Goal: Complete application form

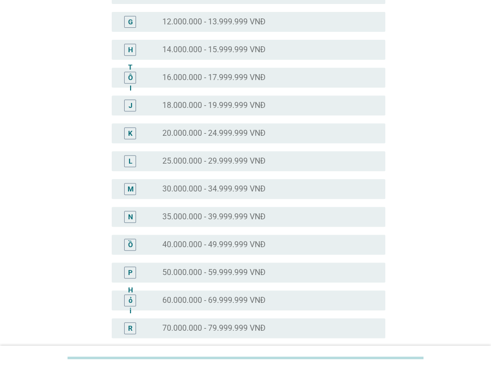
scroll to position [265, 0]
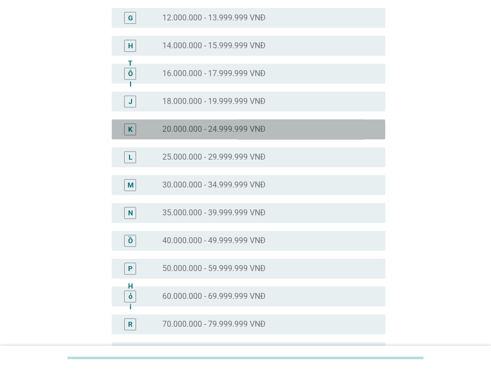
click at [230, 130] on font "20.000.000 - 24.999.999 VNĐ" at bounding box center [213, 128] width 103 height 9
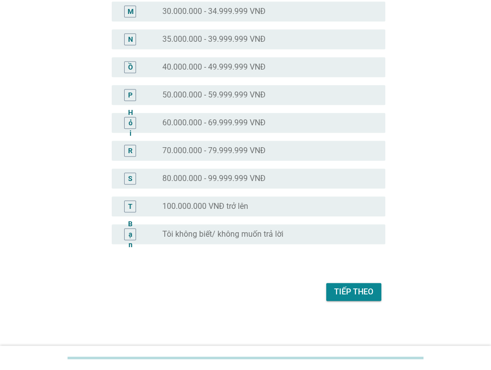
scroll to position [440, 0]
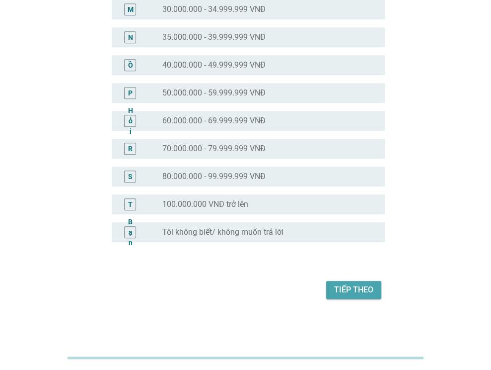
click at [348, 281] on button "Tiếp theo" at bounding box center [353, 290] width 55 height 18
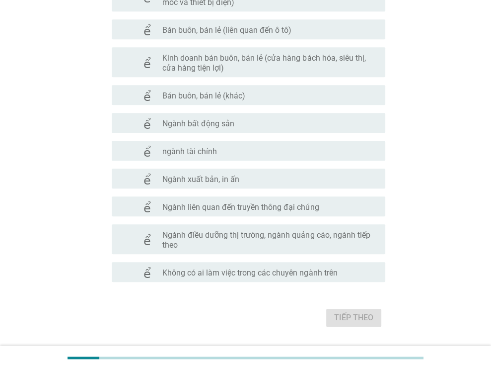
scroll to position [520, 0]
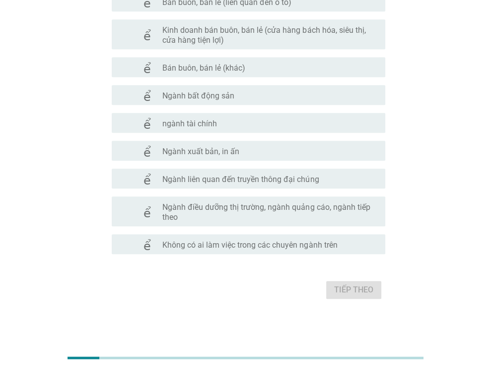
click at [302, 247] on font "Không có ai làm việc trong các chuyên ngành trên" at bounding box center [249, 244] width 175 height 9
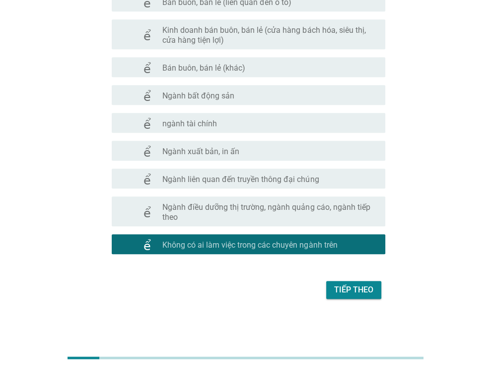
click at [348, 292] on font "Tiếp theo" at bounding box center [353, 289] width 39 height 9
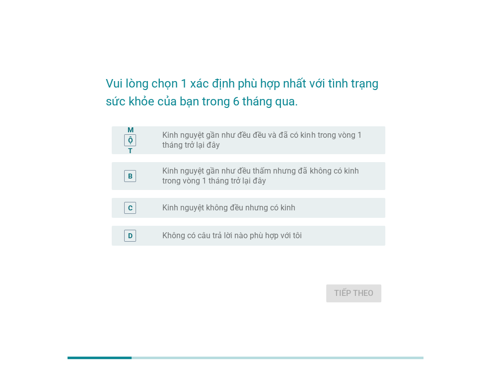
click at [316, 138] on font "Kinh nguyệt gần như đều đều và đã có kinh trong vòng 1 tháng trở lại đây" at bounding box center [261, 139] width 199 height 19
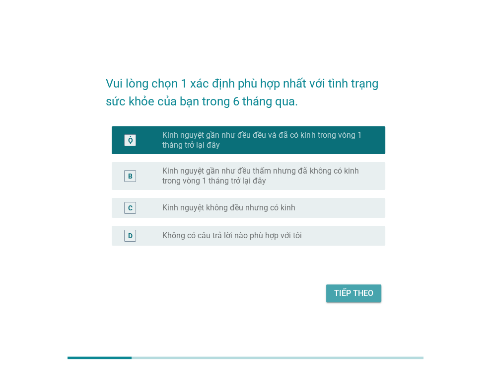
click at [370, 298] on font "Tiếp theo" at bounding box center [353, 292] width 39 height 9
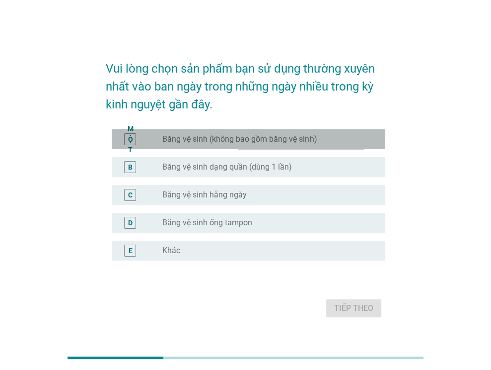
click at [244, 138] on font "Băng vệ sinh (không bao gồm băng vệ sinh)" at bounding box center [239, 138] width 154 height 9
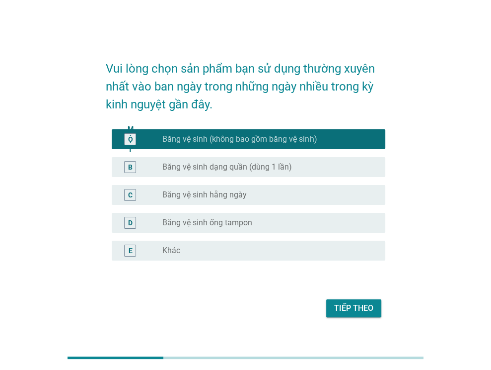
click at [347, 305] on font "Tiếp theo" at bounding box center [353, 307] width 39 height 9
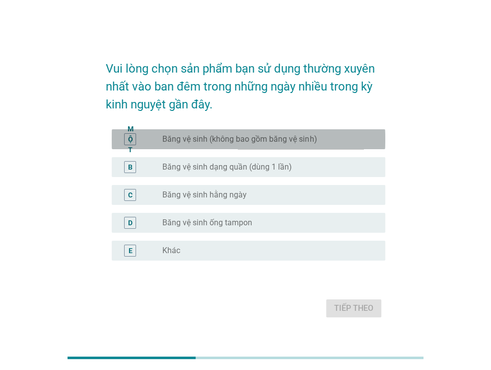
click at [262, 138] on font "Băng vệ sinh (không bao gồm băng vệ sinh)" at bounding box center [239, 138] width 154 height 9
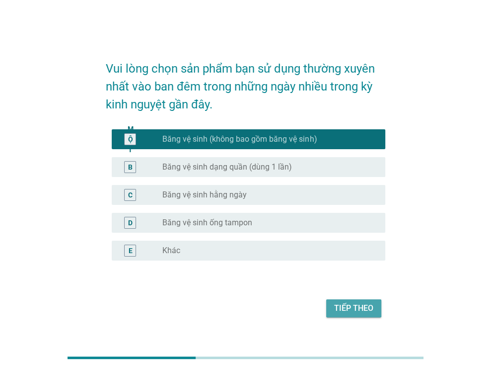
click at [350, 305] on font "Tiếp theo" at bounding box center [353, 307] width 39 height 9
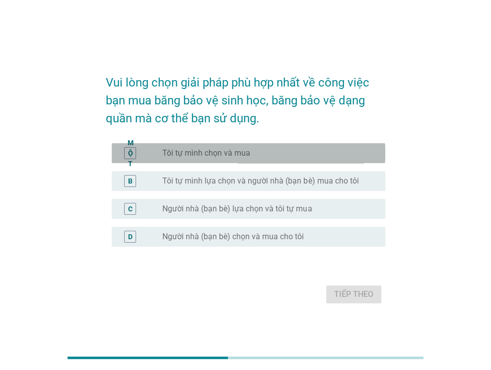
click at [240, 153] on font "Tôi tự mình chọn và mua" at bounding box center [206, 152] width 88 height 9
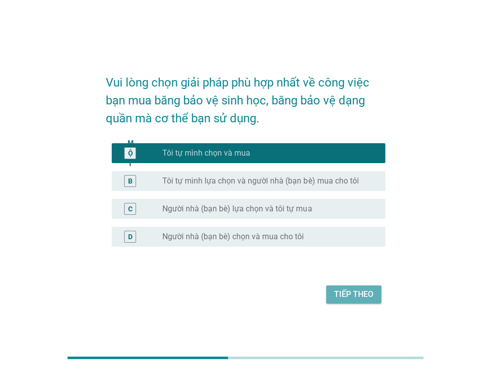
click at [352, 295] on font "Tiếp theo" at bounding box center [353, 293] width 39 height 9
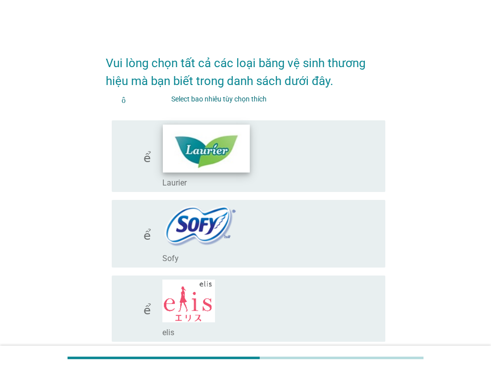
click at [215, 157] on img at bounding box center [206, 148] width 87 height 48
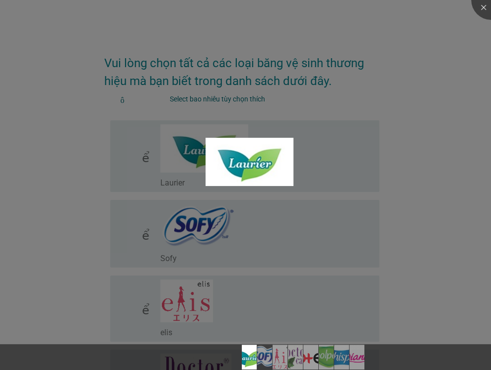
click at [197, 245] on div at bounding box center [245, 185] width 491 height 370
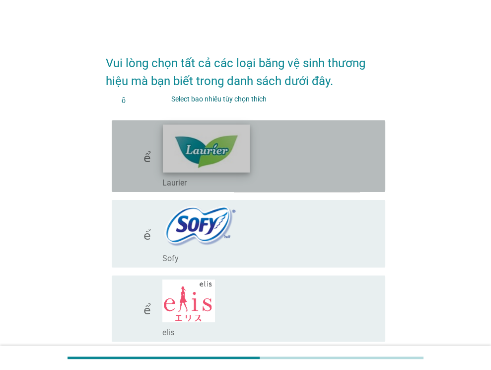
click at [213, 160] on img at bounding box center [206, 148] width 87 height 48
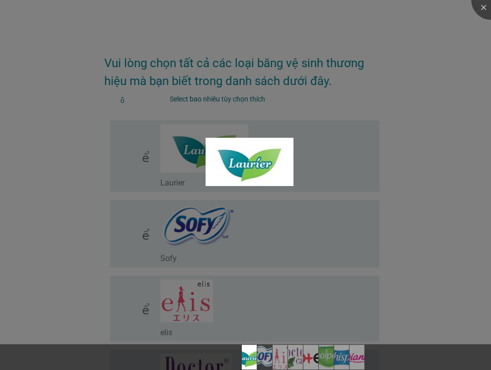
click at [43, 244] on div at bounding box center [245, 185] width 491 height 370
click at [342, 161] on div at bounding box center [245, 185] width 491 height 370
click at [213, 161] on img at bounding box center [250, 163] width 88 height 48
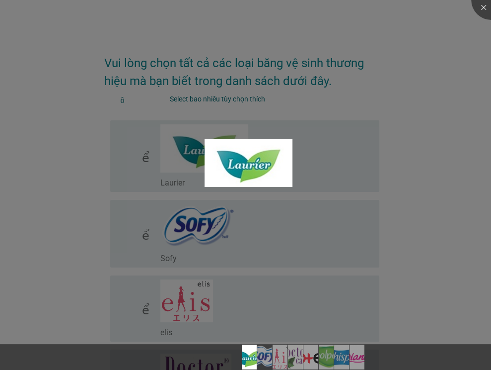
click at [215, 214] on div at bounding box center [245, 185] width 491 height 370
click at [214, 232] on div at bounding box center [245, 185] width 491 height 370
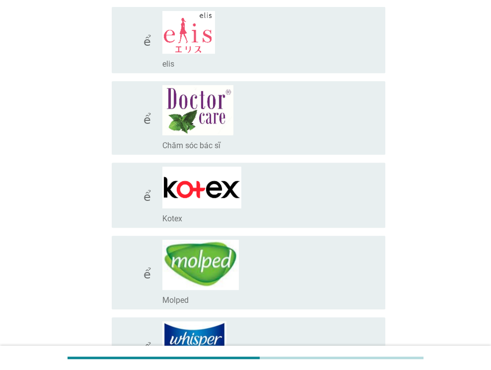
scroll to position [397, 0]
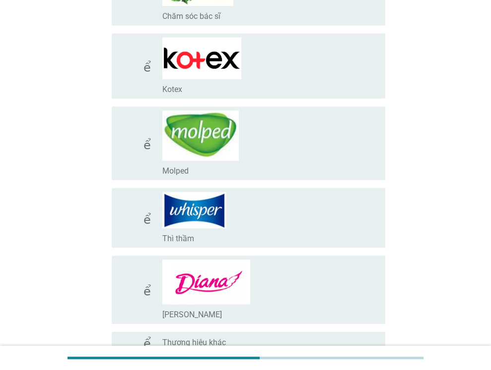
click at [211, 78] on div "check_box_outline_blank Kotex" at bounding box center [269, 65] width 215 height 57
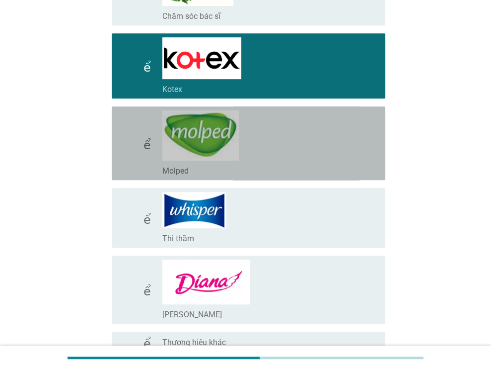
click at [263, 135] on div "check_box_outline_blank Molped" at bounding box center [269, 143] width 215 height 66
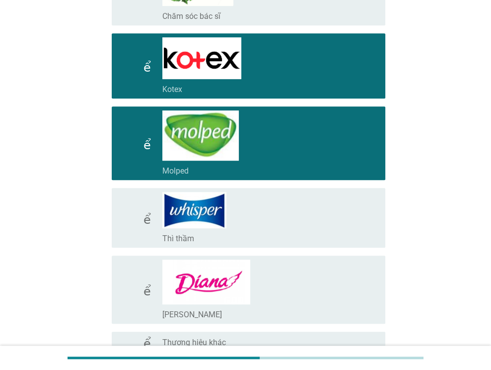
click at [270, 208] on div "check_box_outline_blank Thì thầm" at bounding box center [269, 218] width 215 height 52
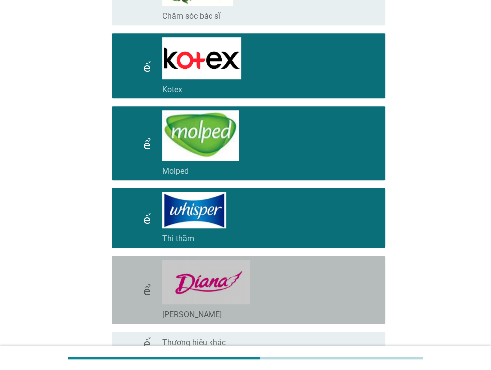
click at [270, 275] on div "check_box_outline_blank [PERSON_NAME]" at bounding box center [269, 289] width 215 height 60
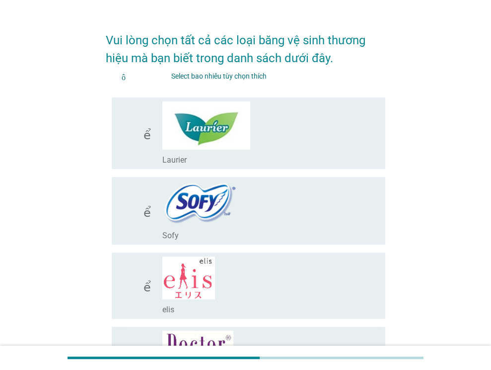
scroll to position [0, 0]
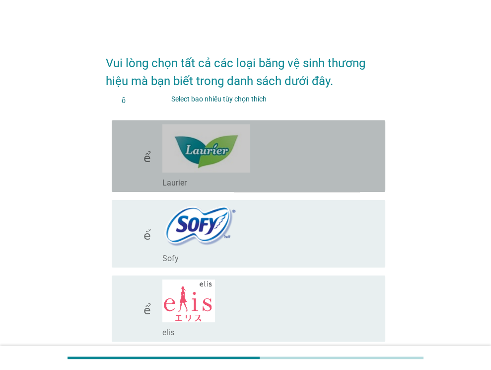
click at [278, 139] on div "check_box_outline_blank Laurier" at bounding box center [269, 156] width 215 height 64
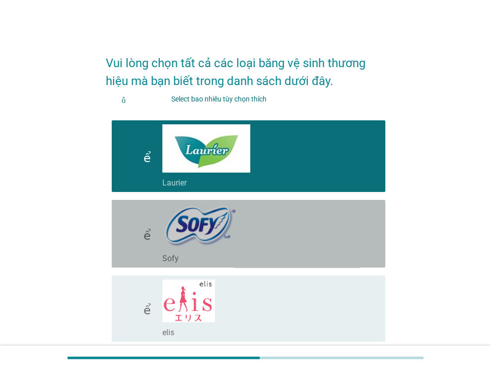
click at [290, 219] on div "check_box_outline_blank Sofy" at bounding box center [269, 234] width 215 height 60
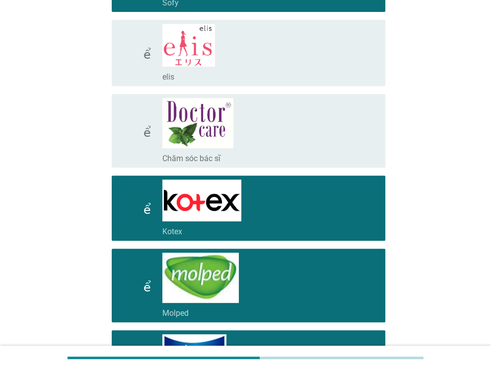
scroll to position [265, 0]
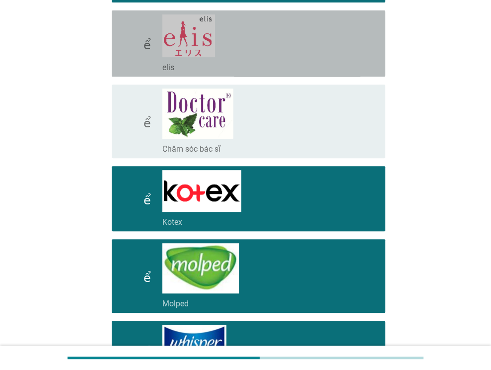
click at [295, 43] on div "check_box_outline_blank elis" at bounding box center [269, 43] width 215 height 58
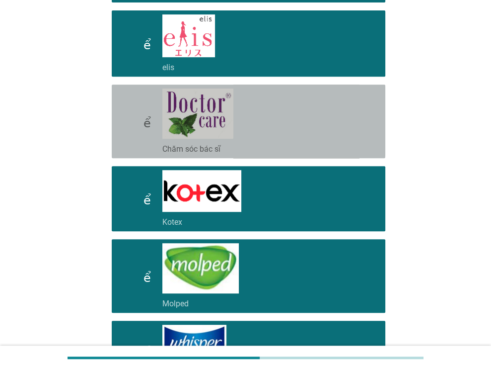
click at [301, 102] on div "check_box_outline_blank Chăm sóc bác sĩ" at bounding box center [269, 121] width 215 height 66
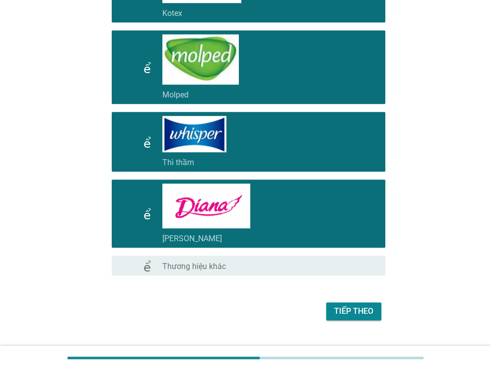
scroll to position [492, 0]
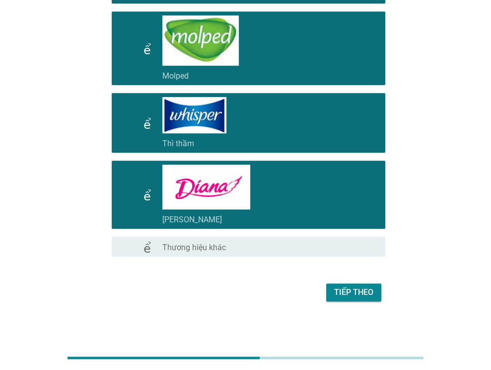
click at [361, 290] on font "Tiếp theo" at bounding box center [353, 291] width 39 height 9
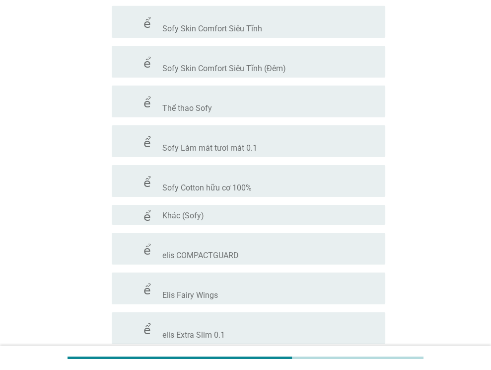
scroll to position [1987, 0]
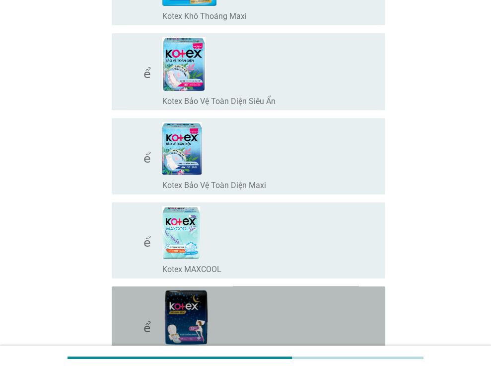
click at [313, 305] on div "check_box_outline_blank Kotex Siêu ban đêm" at bounding box center [269, 325] width 215 height 71
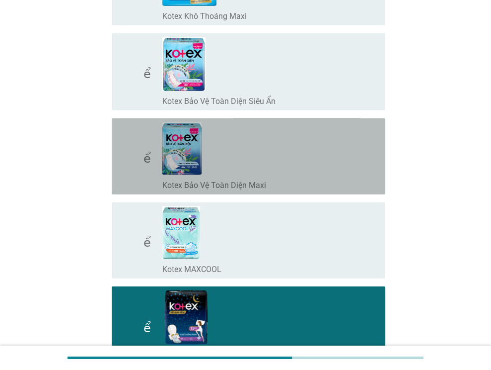
click at [322, 156] on div "check_box_outline_blank Kotex Bảo Vệ Toàn Diện Maxi" at bounding box center [269, 156] width 215 height 68
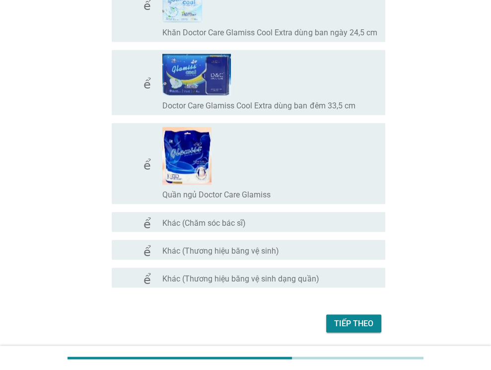
scroll to position [8393, 0]
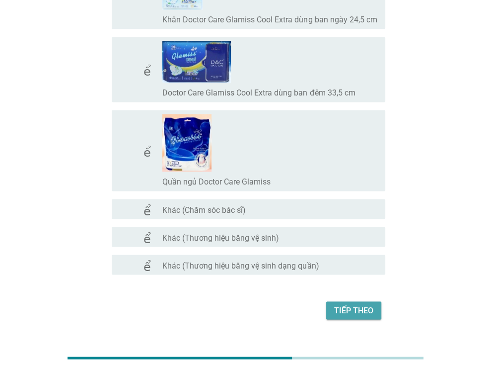
click at [359, 305] on font "Tiếp theo" at bounding box center [353, 309] width 39 height 9
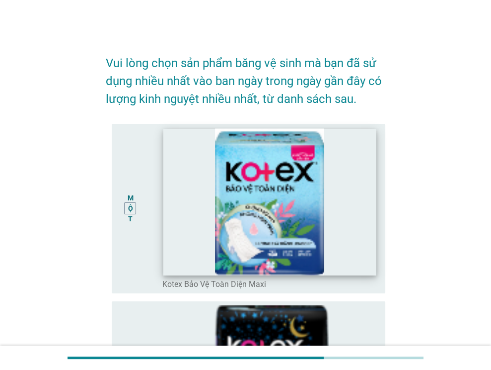
click at [326, 224] on img at bounding box center [270, 201] width 213 height 147
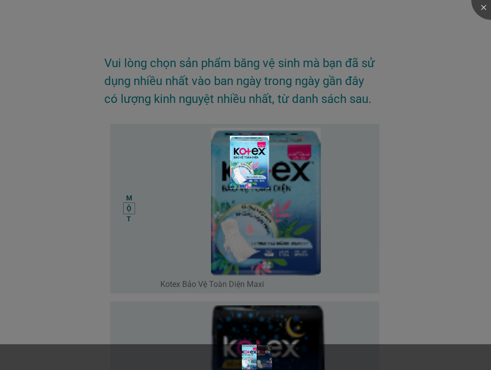
click at [344, 207] on div at bounding box center [245, 185] width 491 height 370
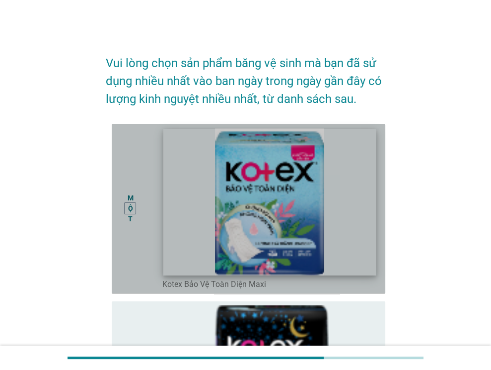
click at [355, 212] on img at bounding box center [270, 201] width 213 height 147
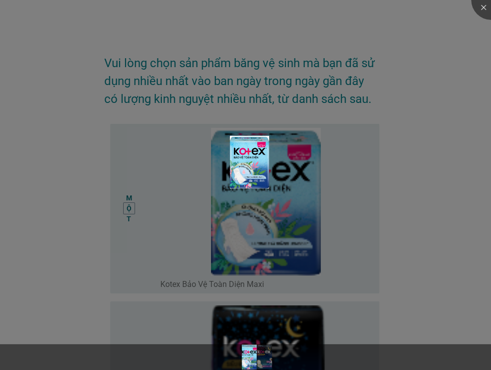
click at [437, 198] on div at bounding box center [245, 185] width 491 height 370
click at [355, 249] on div at bounding box center [245, 185] width 491 height 370
click at [125, 258] on div at bounding box center [245, 185] width 491 height 370
click at [70, 276] on div at bounding box center [245, 185] width 491 height 370
click at [166, 212] on div at bounding box center [245, 185] width 491 height 370
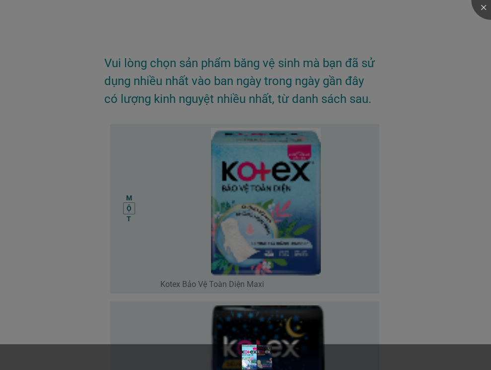
click at [298, 179] on div at bounding box center [245, 185] width 491 height 370
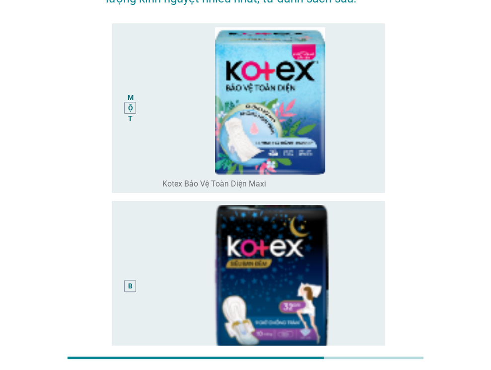
scroll to position [97, 0]
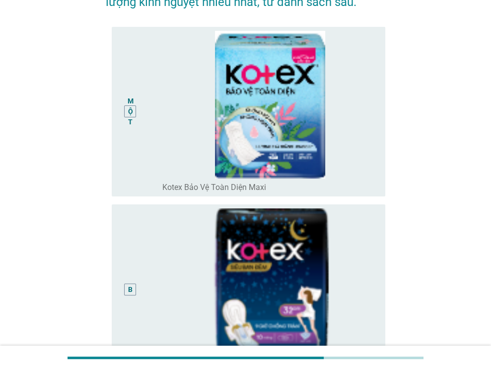
click at [130, 109] on font "MỘT" at bounding box center [130, 111] width 6 height 29
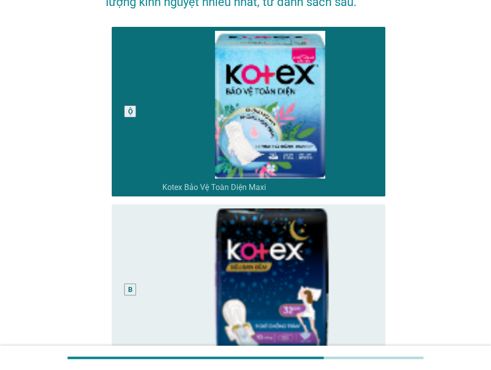
scroll to position [229, 0]
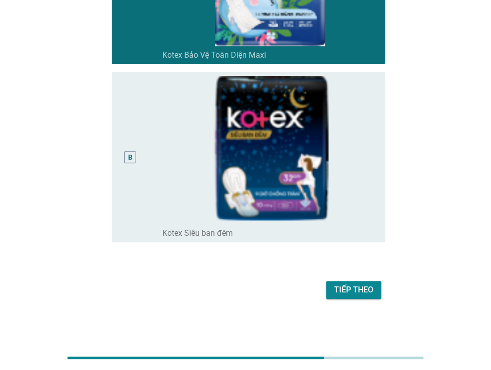
click at [365, 293] on font "Tiếp theo" at bounding box center [353, 289] width 39 height 9
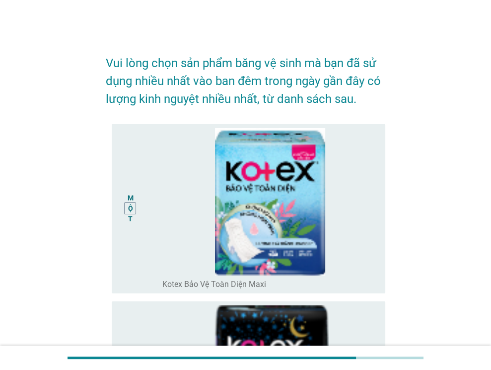
scroll to position [257, 0]
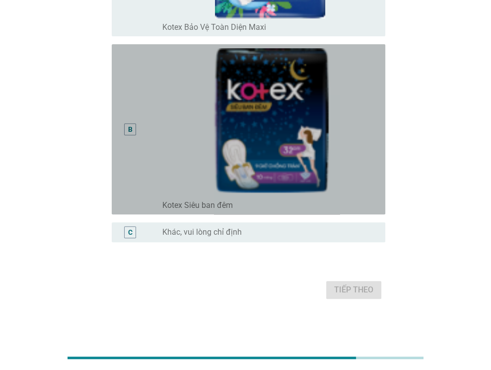
click at [131, 129] on font "B" at bounding box center [130, 129] width 4 height 8
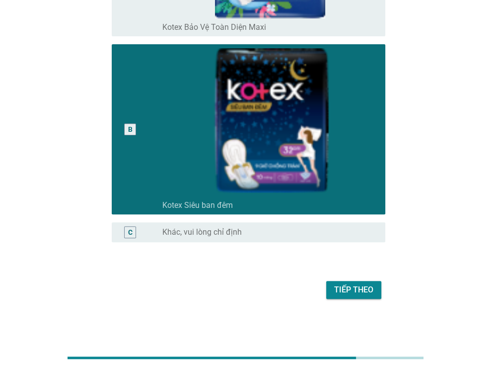
click at [346, 285] on font "Tiếp theo" at bounding box center [353, 289] width 39 height 9
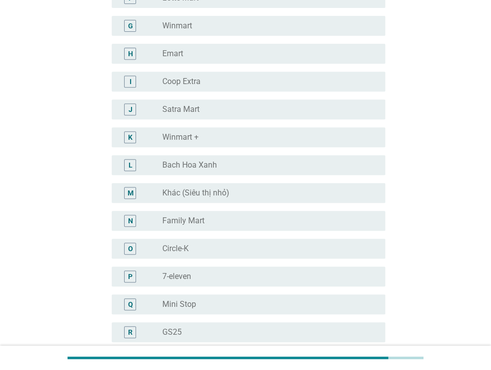
scroll to position [0, 0]
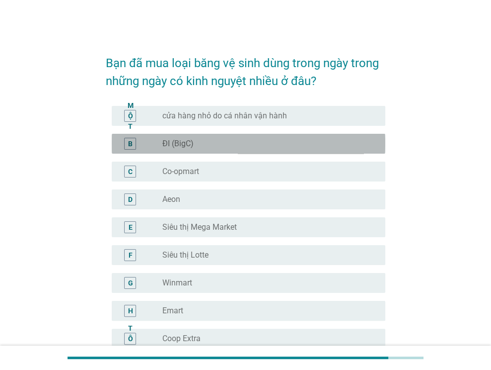
click at [218, 142] on div "nút radio chưa được chọn ĐI (BigC)" at bounding box center [265, 144] width 207 height 10
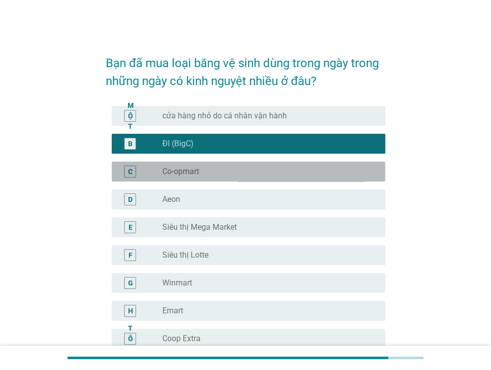
click at [228, 173] on div "nút radio chưa được chọn Co-opmart" at bounding box center [265, 171] width 207 height 10
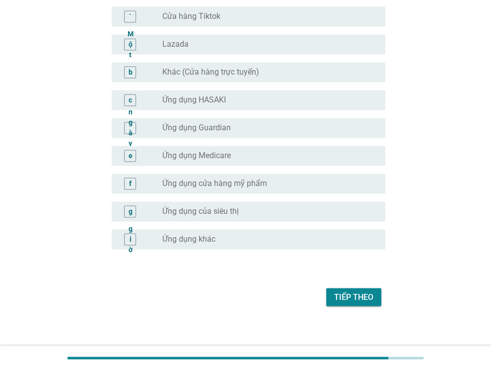
scroll to position [969, 0]
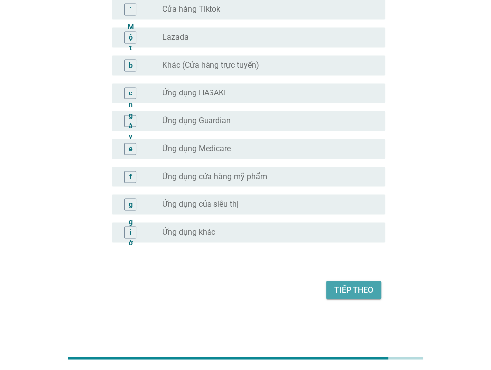
click at [368, 290] on font "Tiếp theo" at bounding box center [353, 289] width 39 height 9
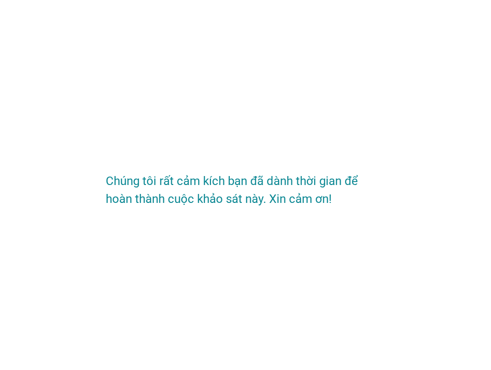
scroll to position [0, 0]
